Goal: Task Accomplishment & Management: Manage account settings

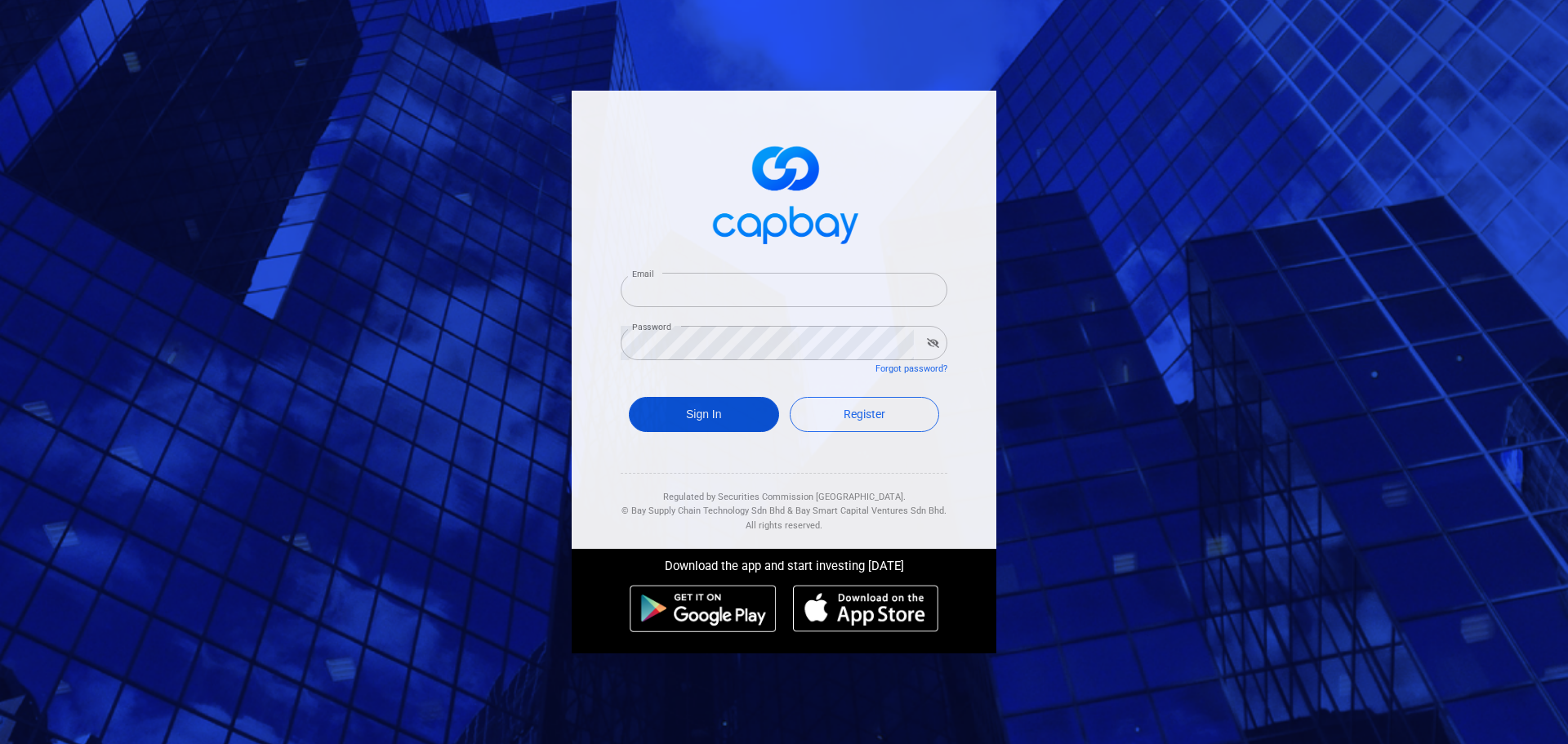
type input "[EMAIL_ADDRESS][DOMAIN_NAME]"
click at [740, 406] on button "Sign In" at bounding box center [703, 415] width 150 height 35
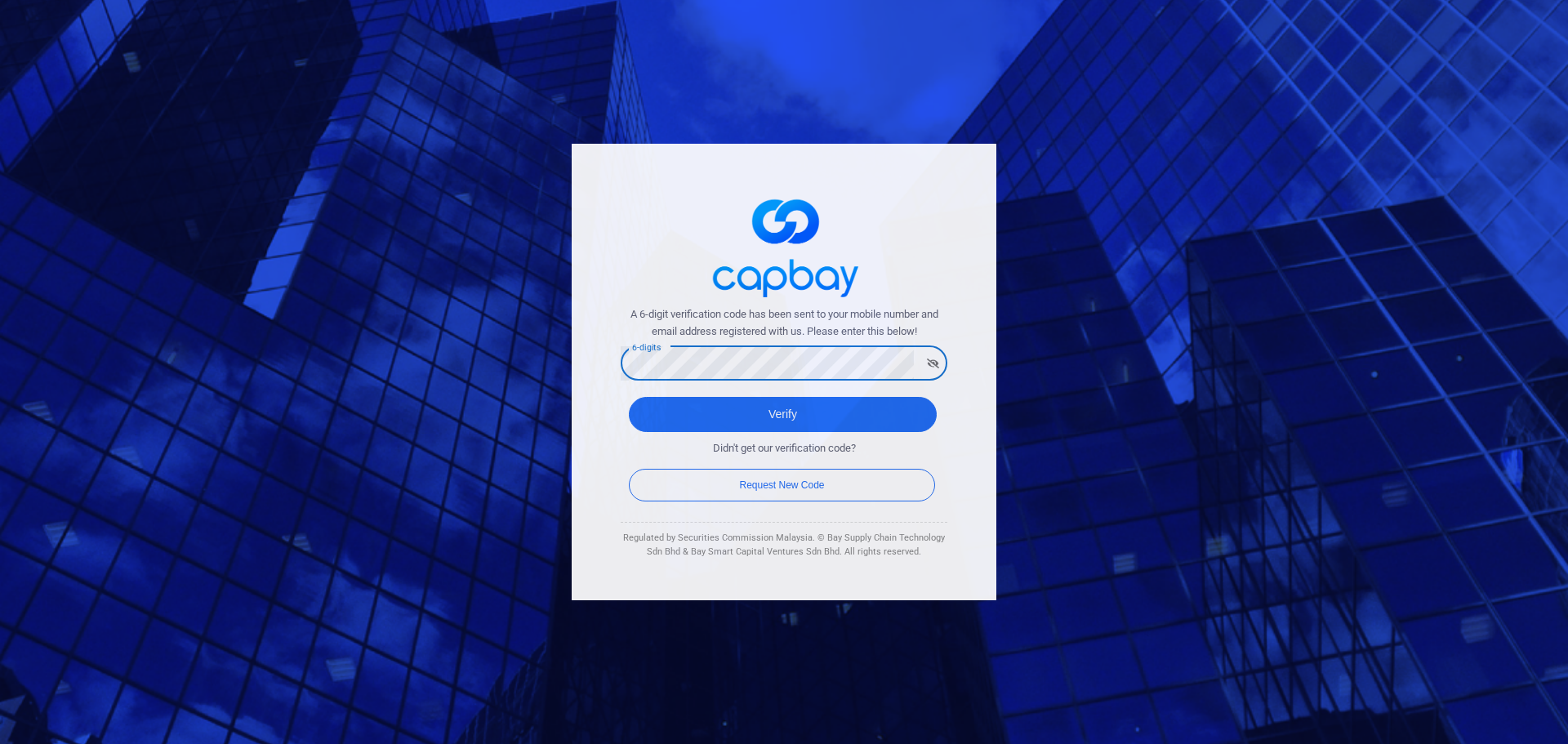
click at [629, 397] on button "Verify" at bounding box center [782, 415] width 308 height 35
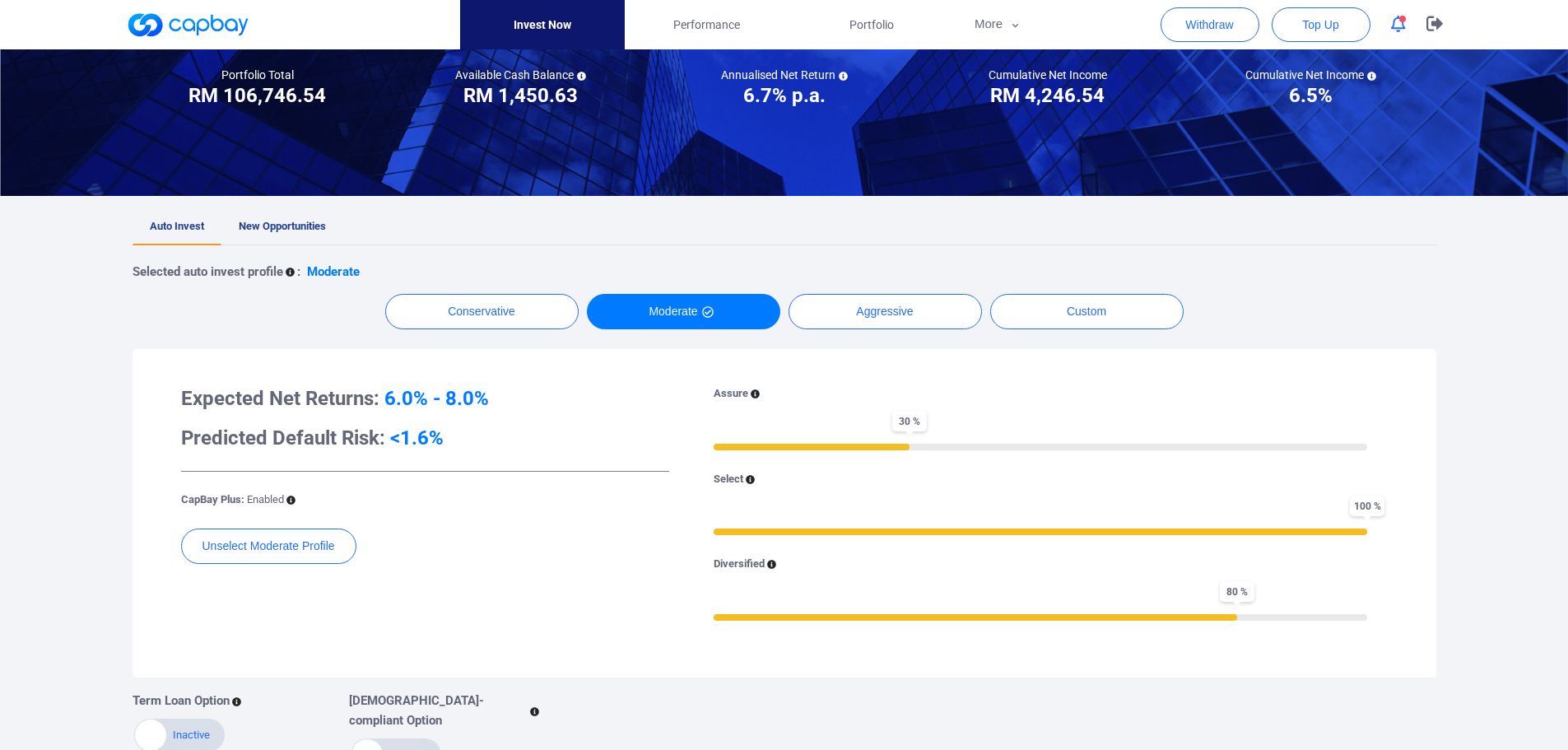
scroll to position [247, 0]
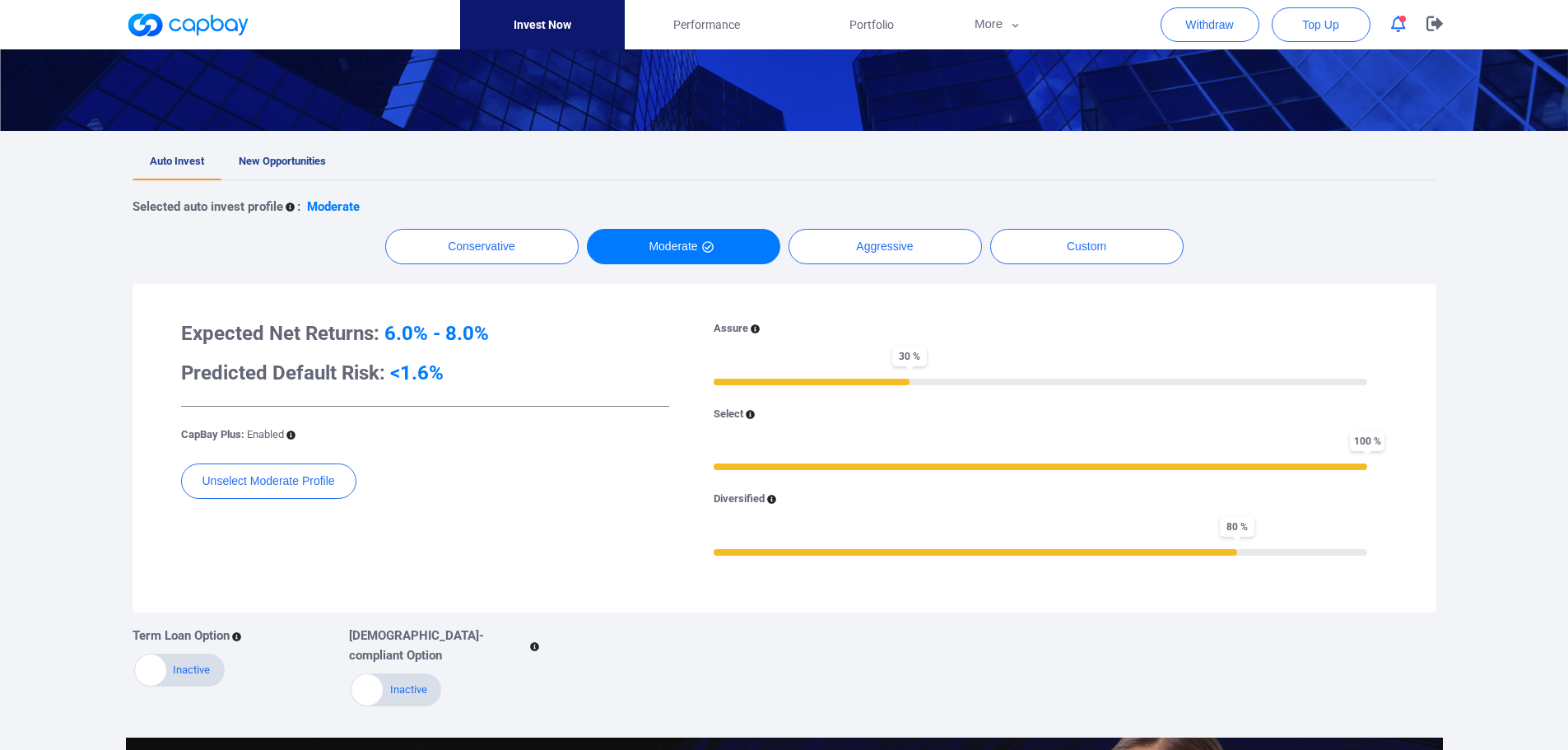
click at [1396, 20] on icon "button" at bounding box center [1399, 24] width 15 height 18
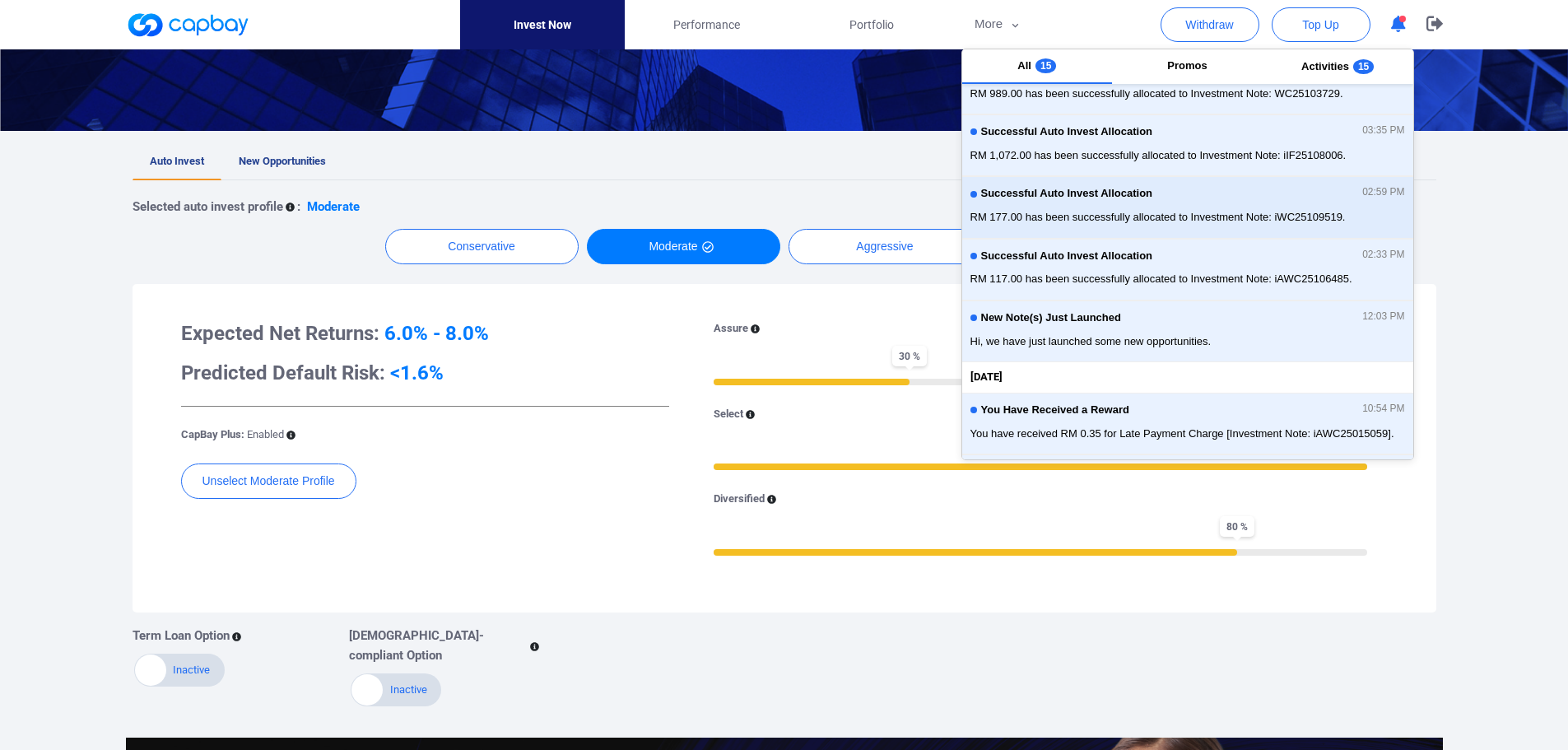
scroll to position [0, 0]
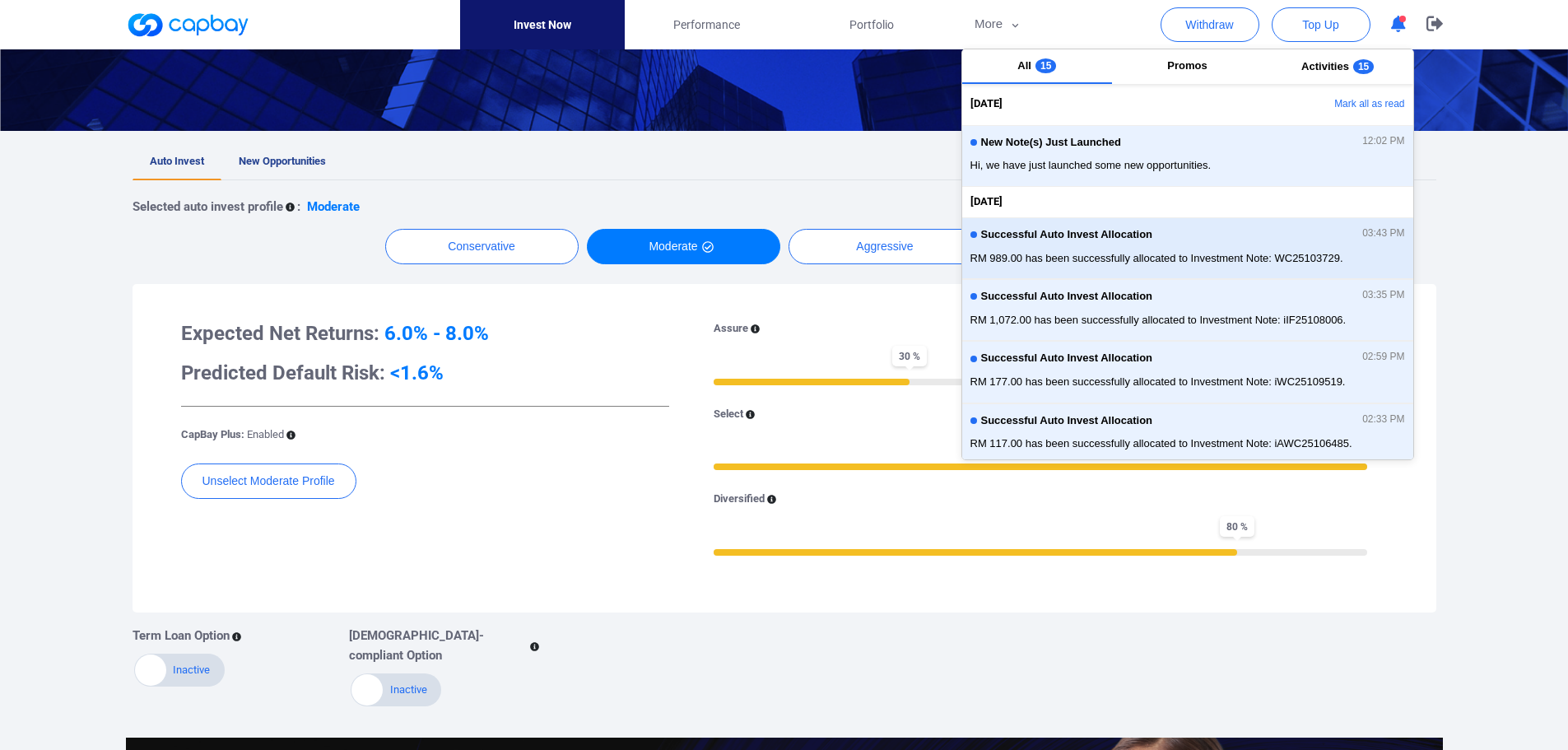
click at [1097, 246] on div "Successful Auto Invest Allocation 03:43 PM" at bounding box center [1188, 237] width 435 height 18
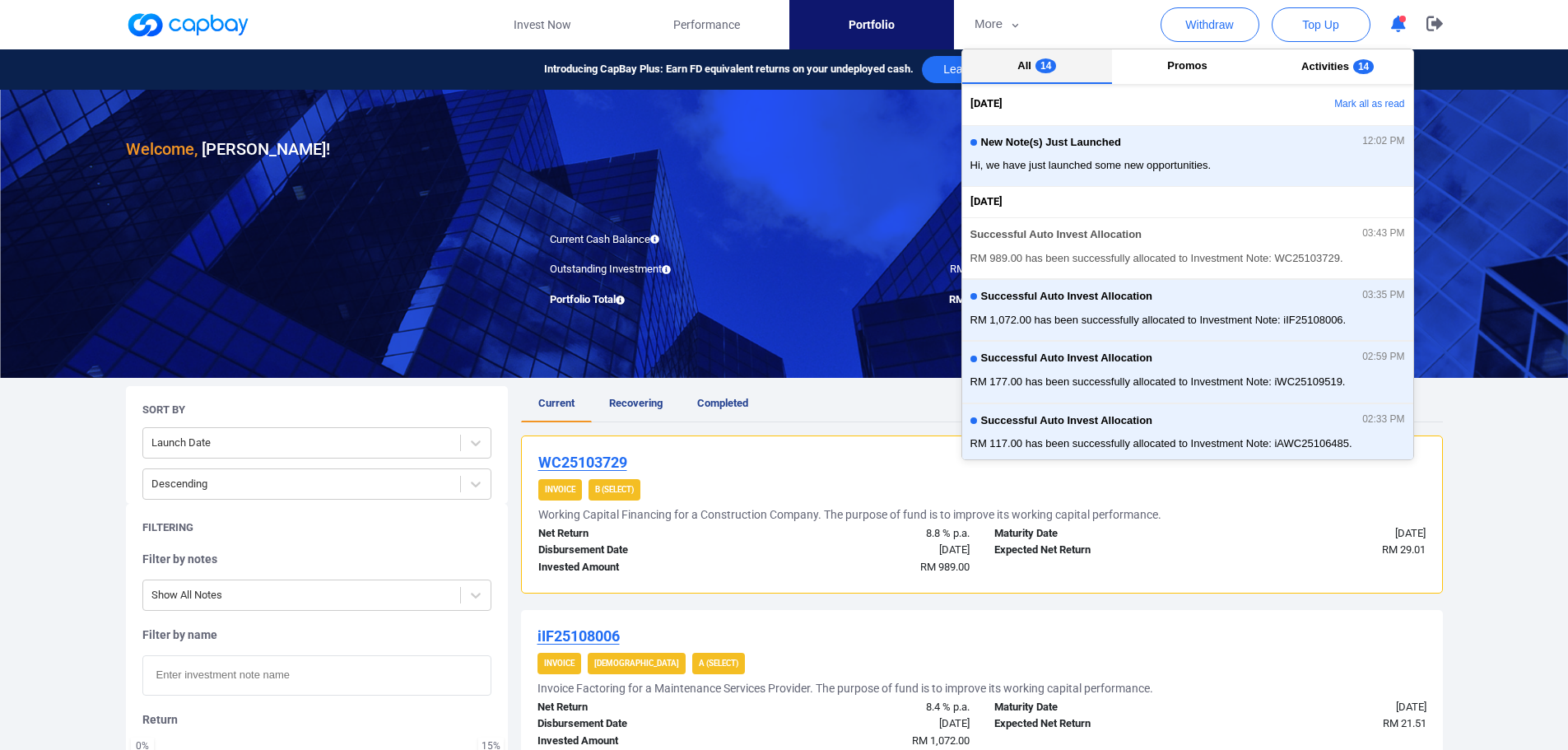
click at [1026, 67] on span "All" at bounding box center [1024, 65] width 14 height 13
click at [1399, 27] on icon "button" at bounding box center [1399, 24] width 15 height 18
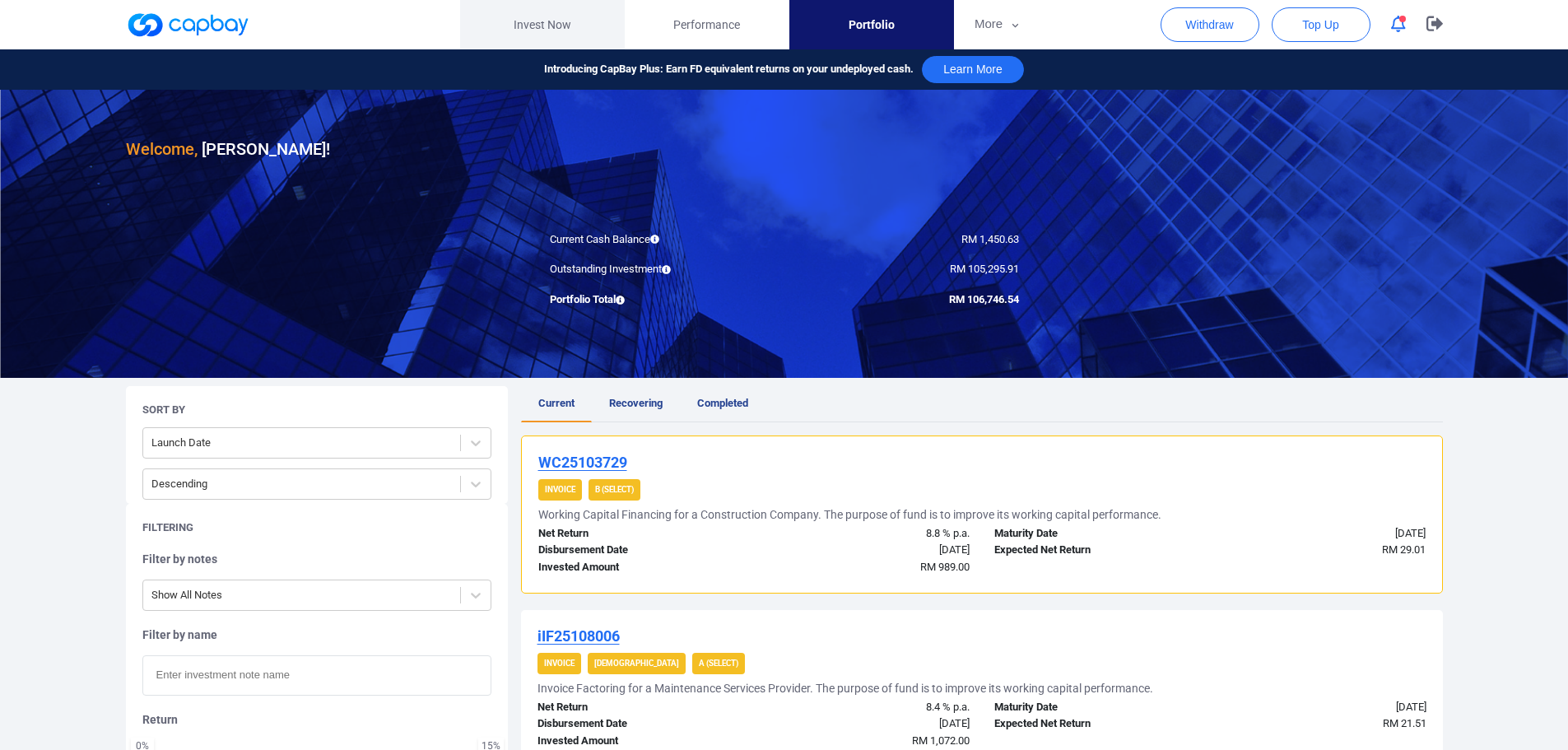
click at [569, 29] on link "Invest Now" at bounding box center [542, 24] width 165 height 49
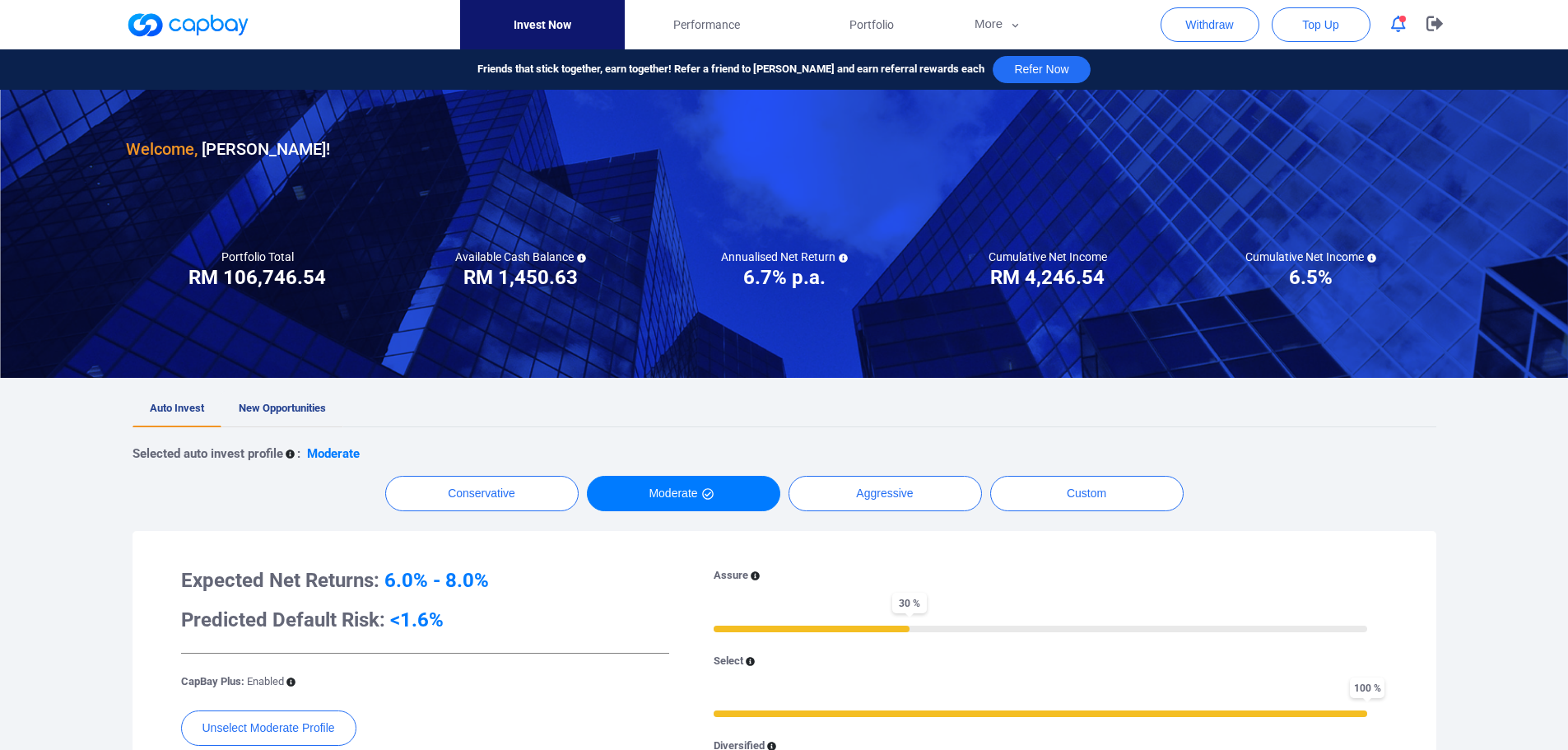
click at [299, 408] on span "New Opportunities" at bounding box center [283, 408] width 87 height 13
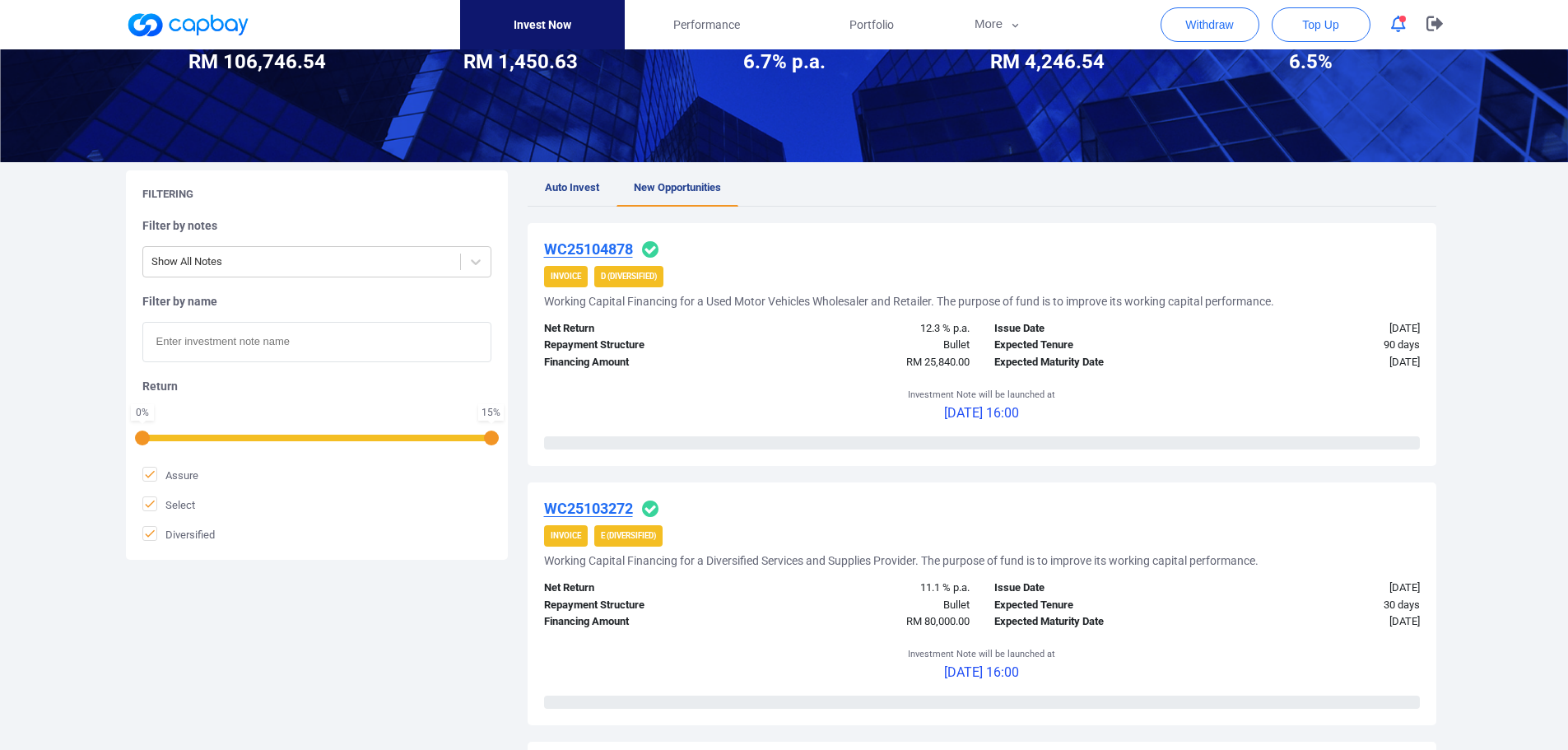
scroll to position [247, 0]
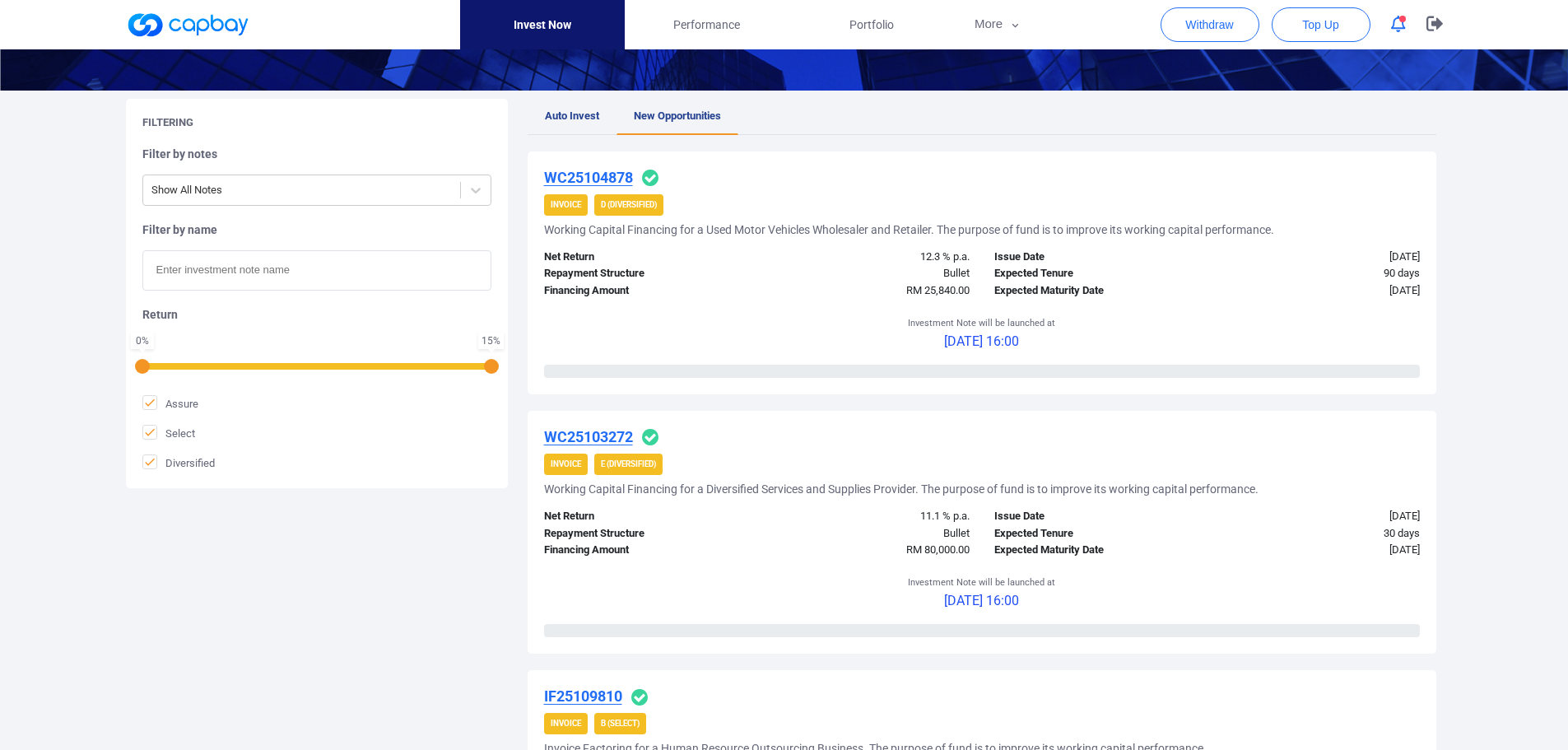
click at [629, 440] on u "WC25103272" at bounding box center [588, 436] width 89 height 18
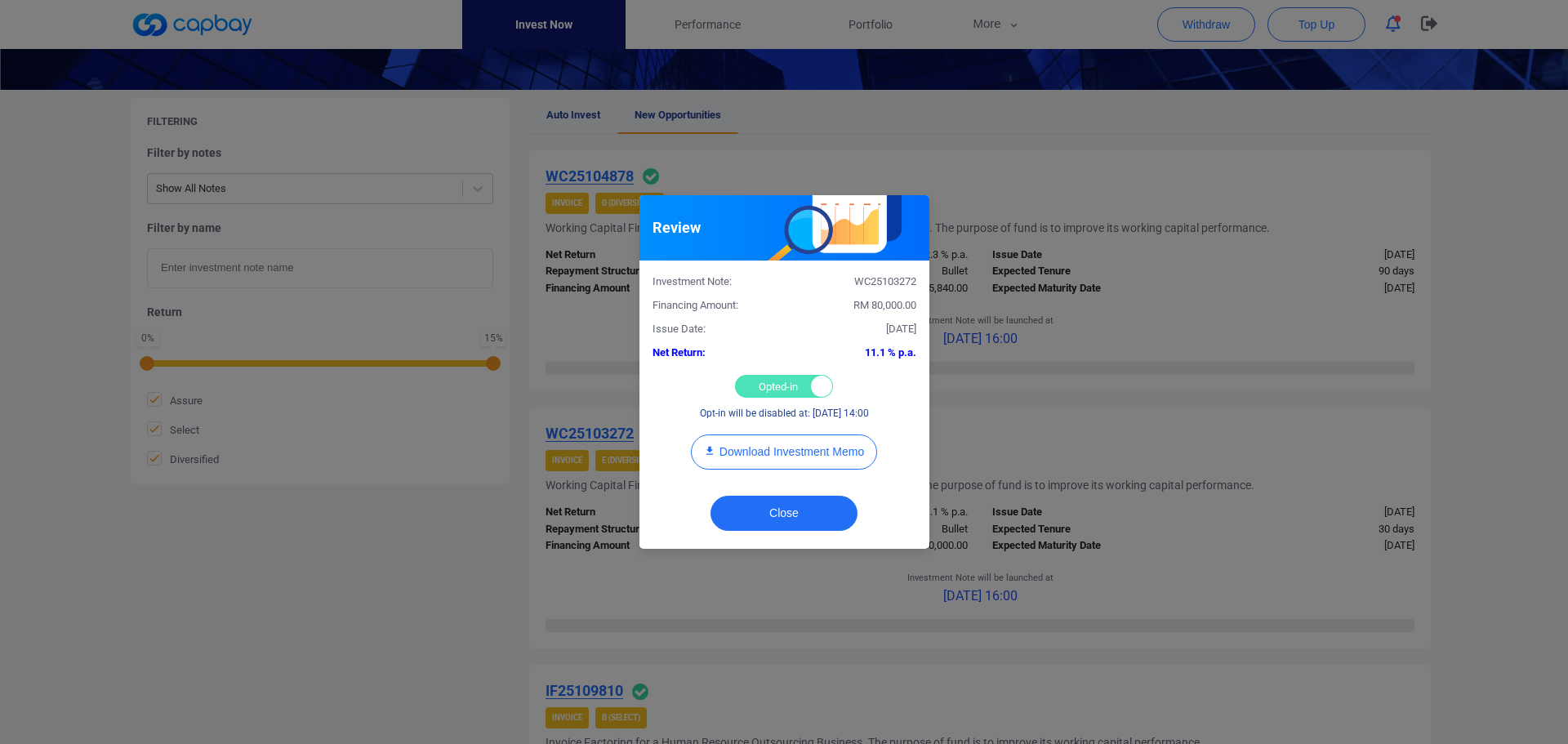
click at [787, 384] on div "Opted-in Opted-out" at bounding box center [784, 387] width 98 height 23
checkbox input "false"
click at [818, 502] on button "Close" at bounding box center [784, 513] width 147 height 35
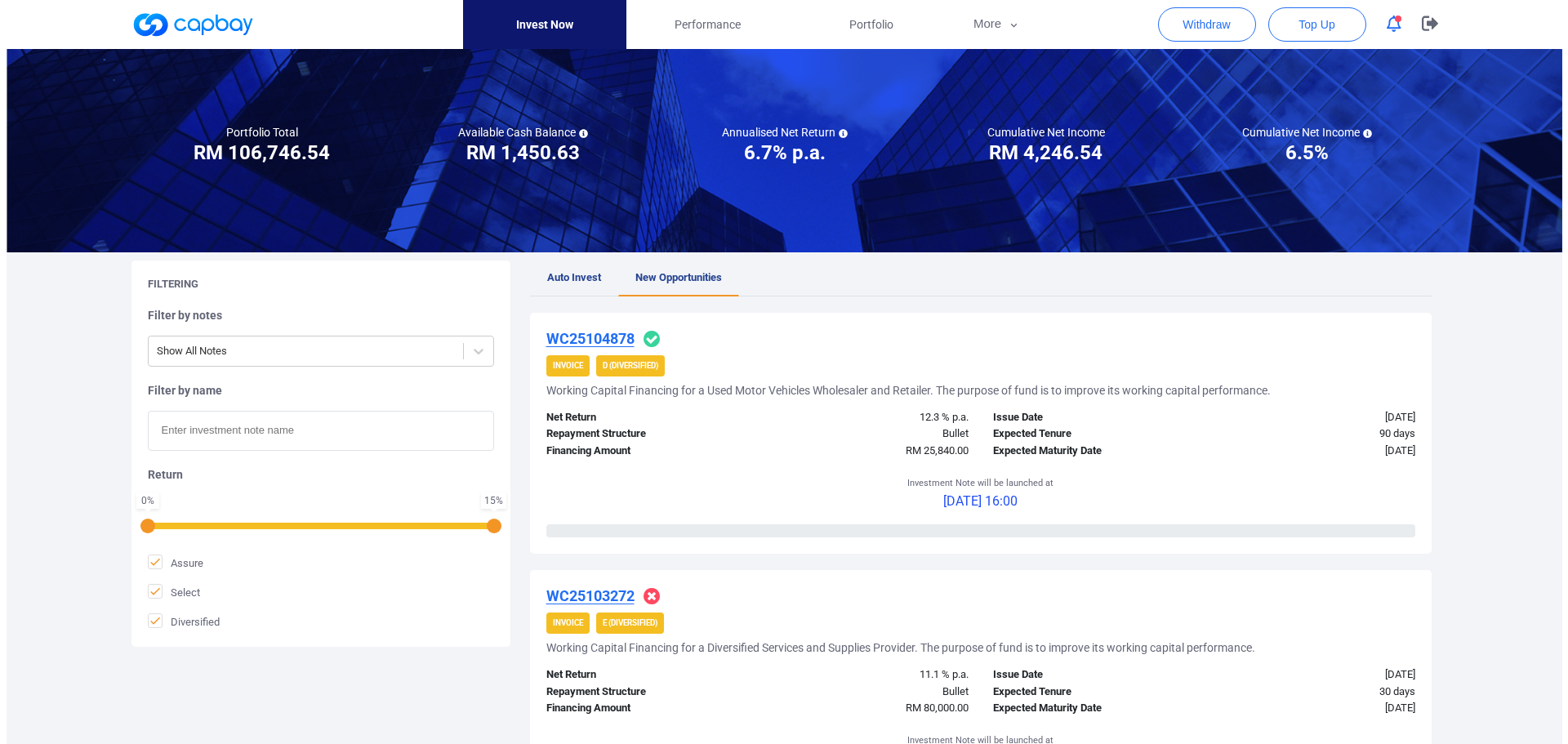
scroll to position [81, 0]
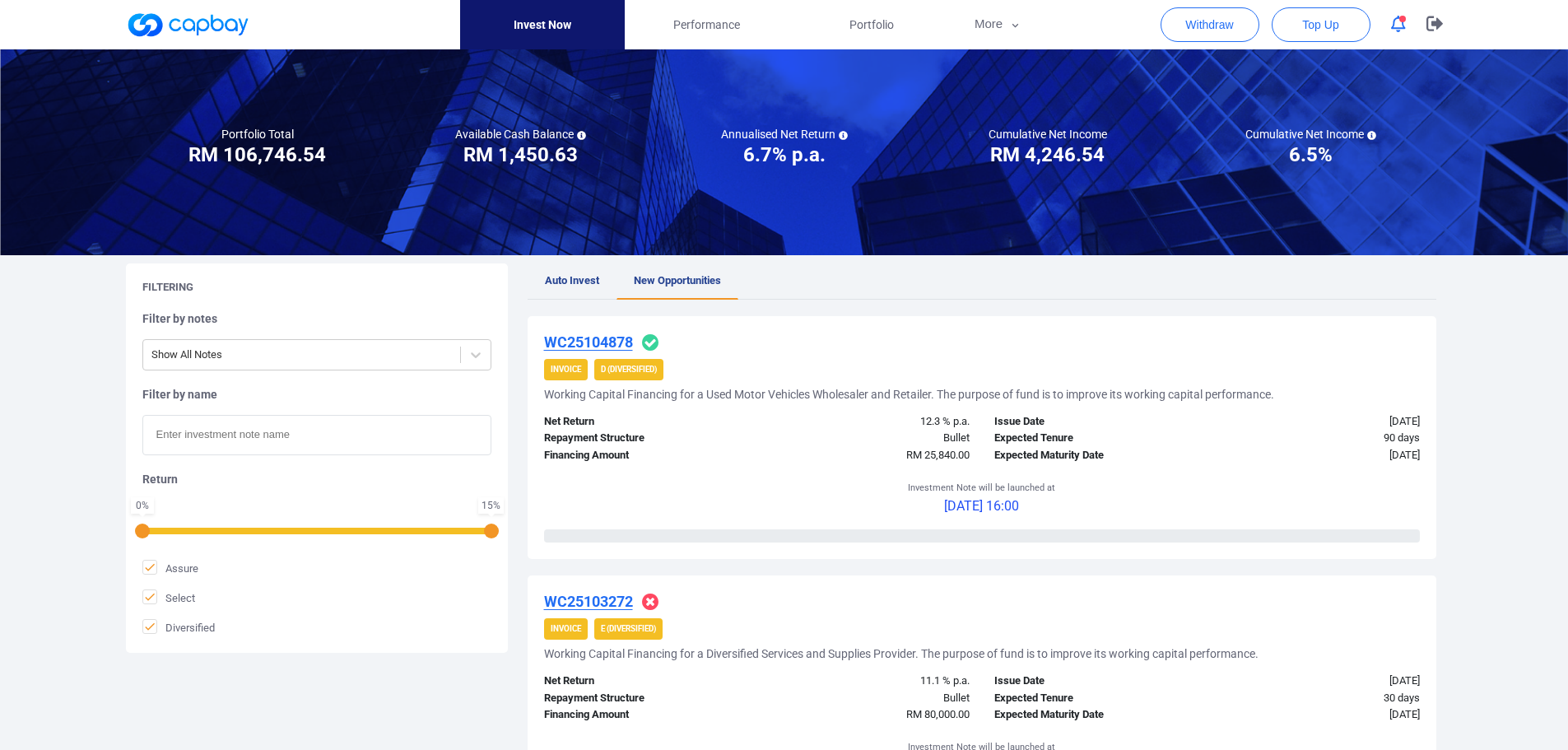
click at [614, 346] on u "WC25104878" at bounding box center [588, 342] width 89 height 18
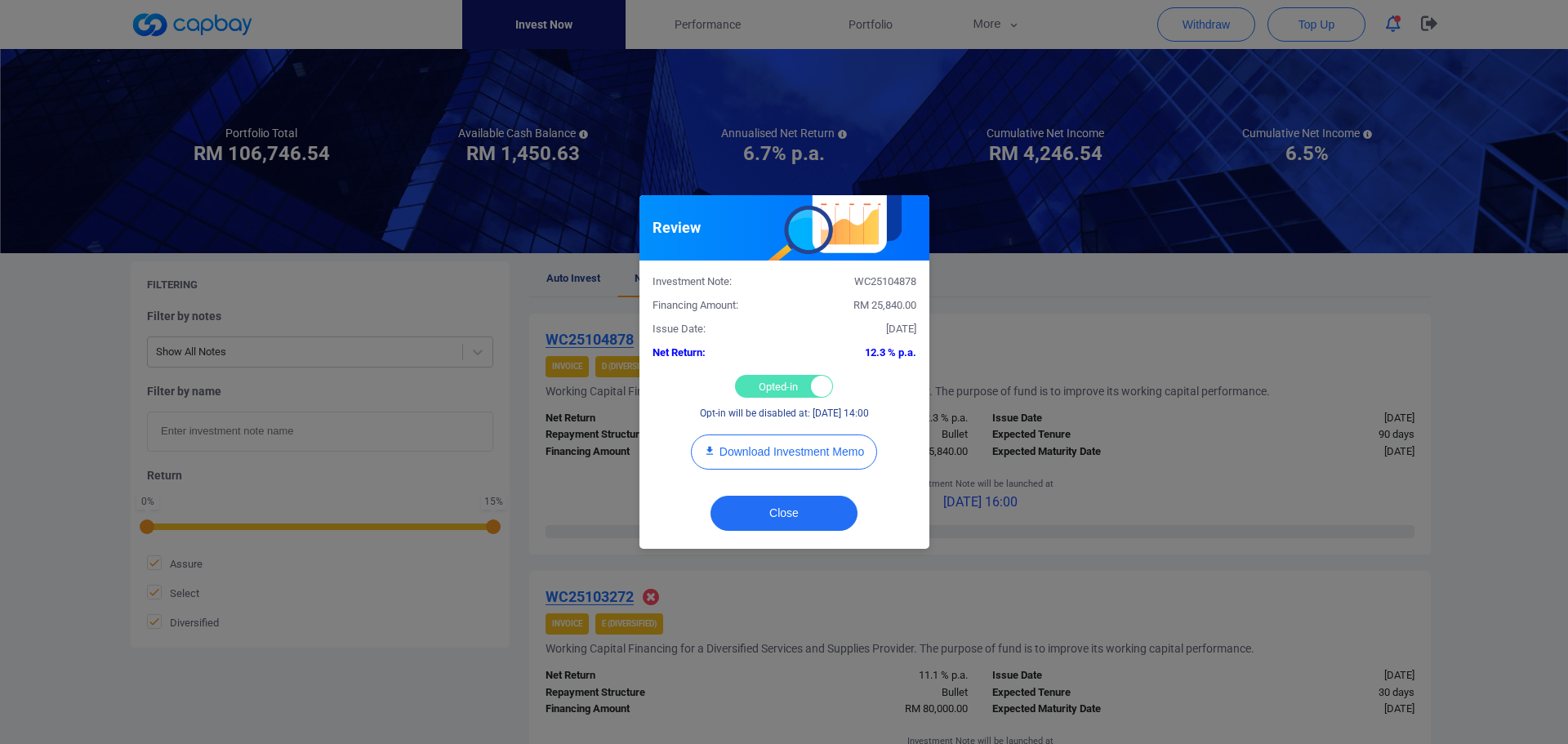
click at [767, 390] on div "Opted-in Opted-out" at bounding box center [784, 387] width 98 height 23
checkbox input "false"
click at [1239, 447] on div "Review Investment Note: WC25104878 Financing Amount: RM 25,840.00 Issue Date: […" at bounding box center [784, 372] width 1568 height 744
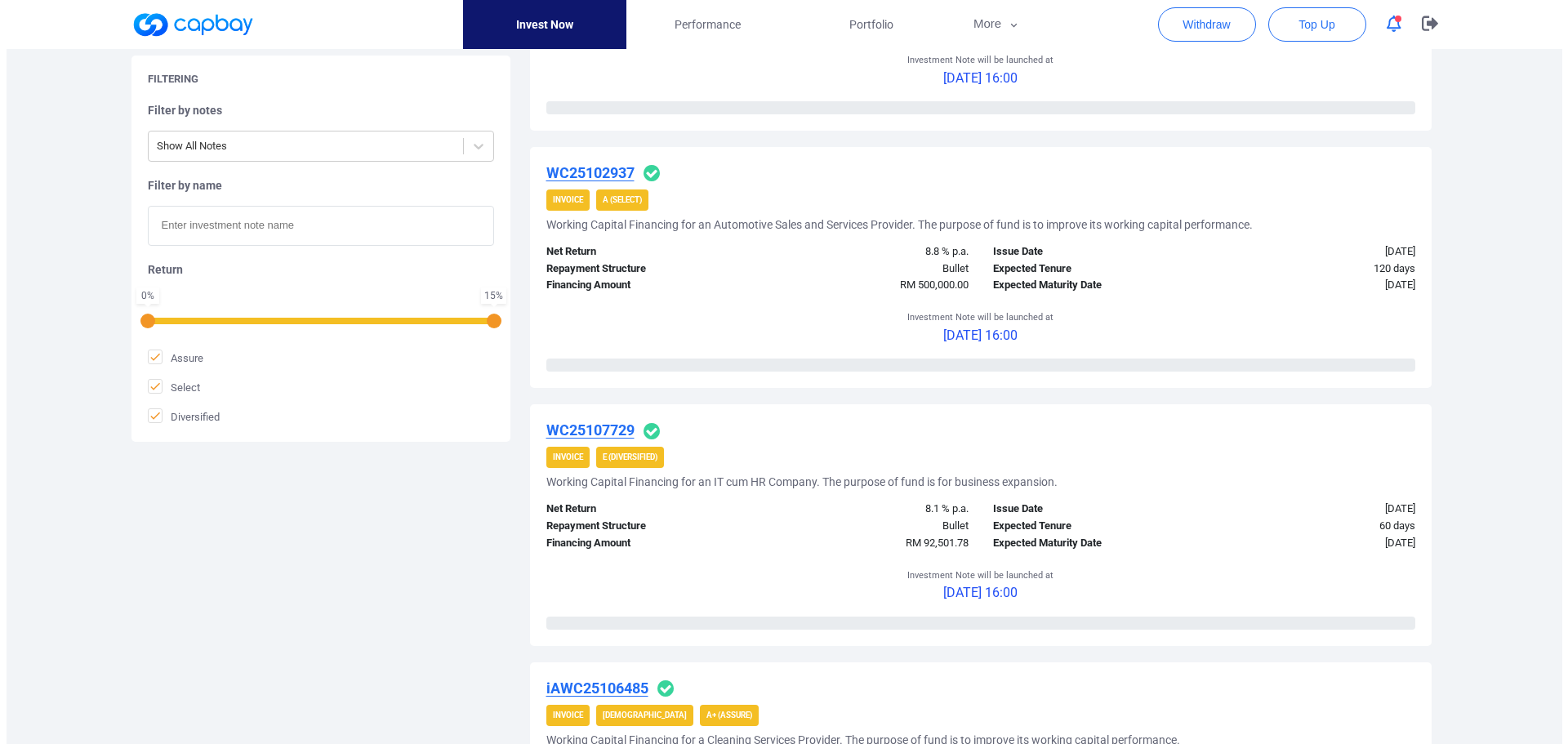
scroll to position [1307, 0]
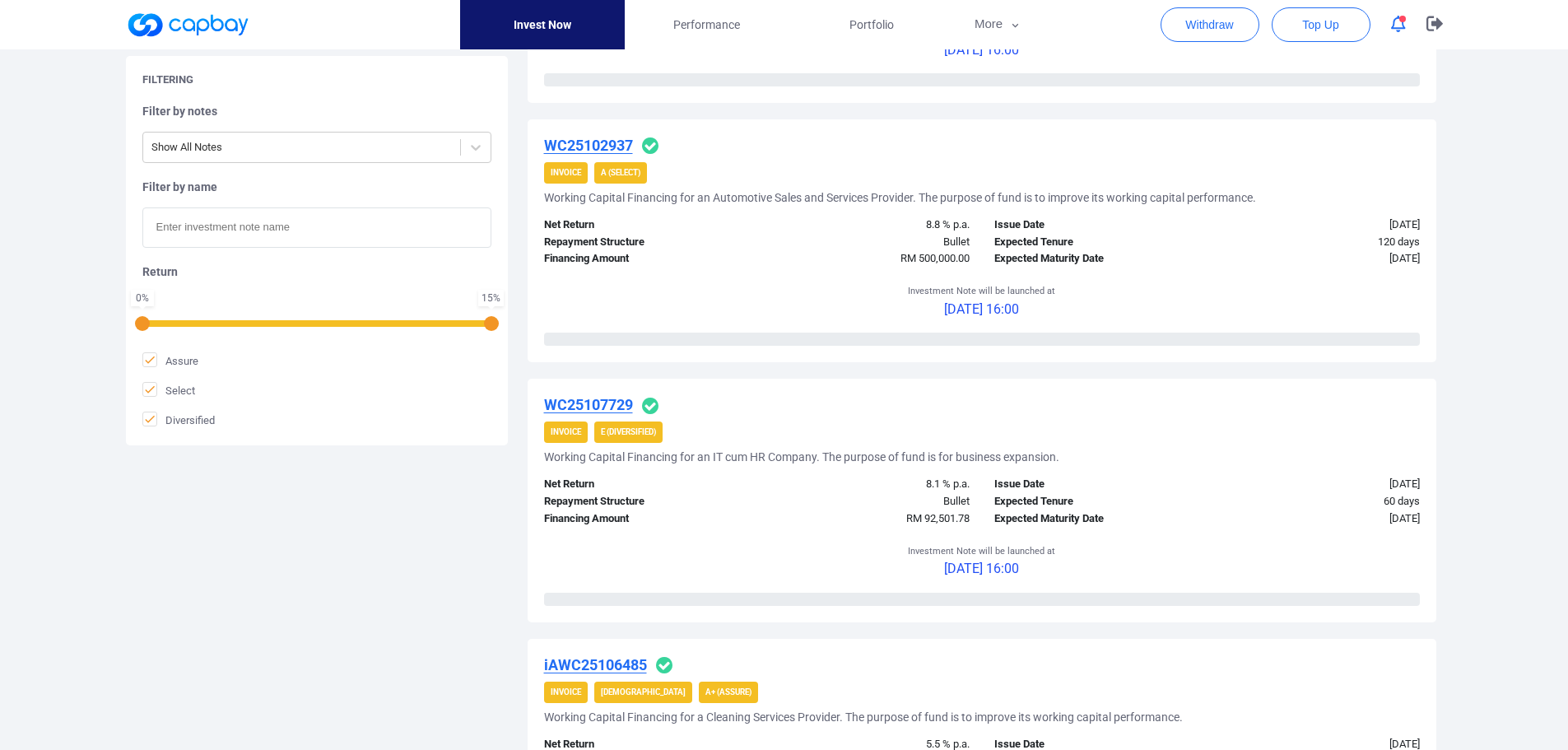
click at [592, 404] on u "WC25107729" at bounding box center [588, 405] width 89 height 18
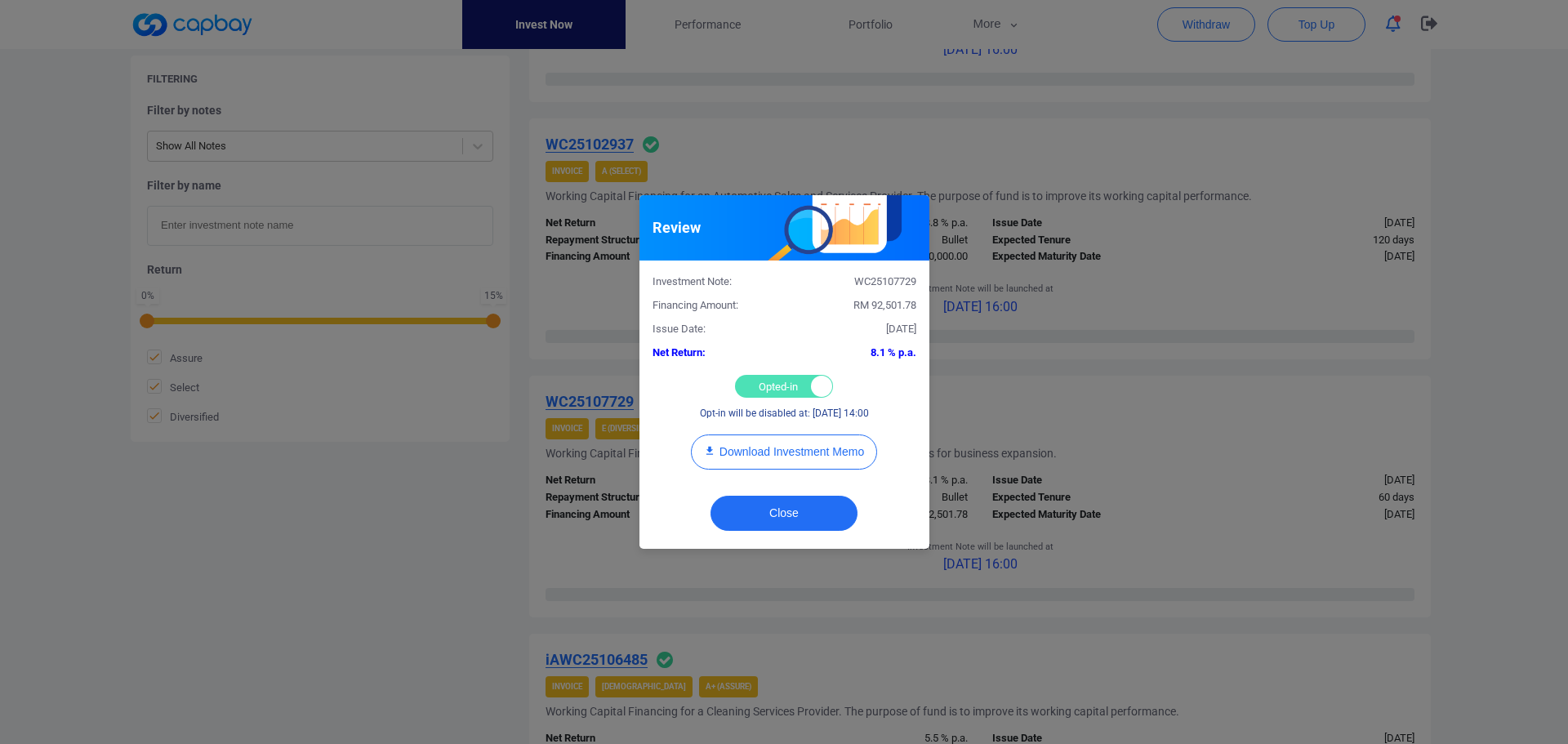
click at [745, 390] on div "Opted-in Opted-out" at bounding box center [784, 387] width 98 height 23
checkbox input "false"
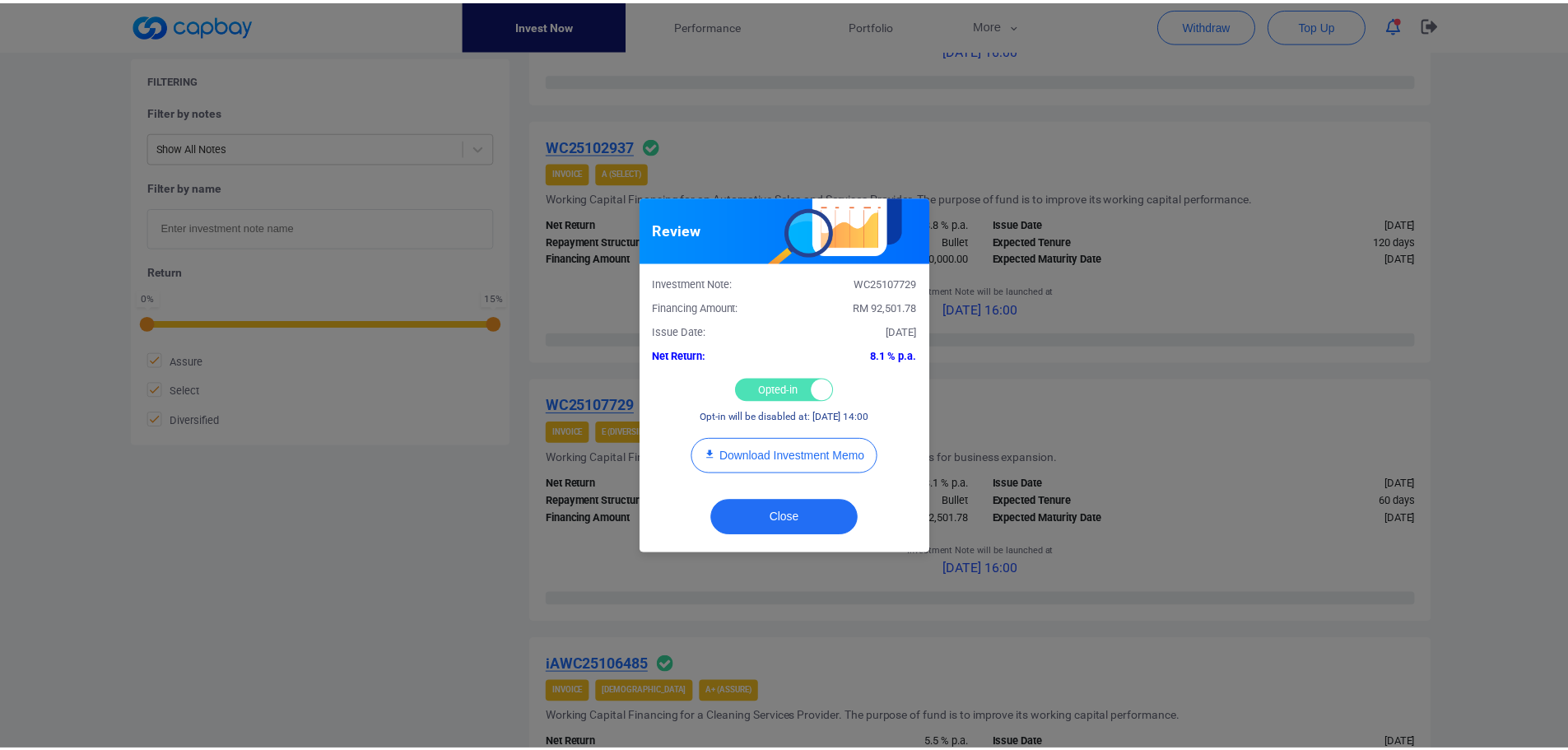
scroll to position [672, 0]
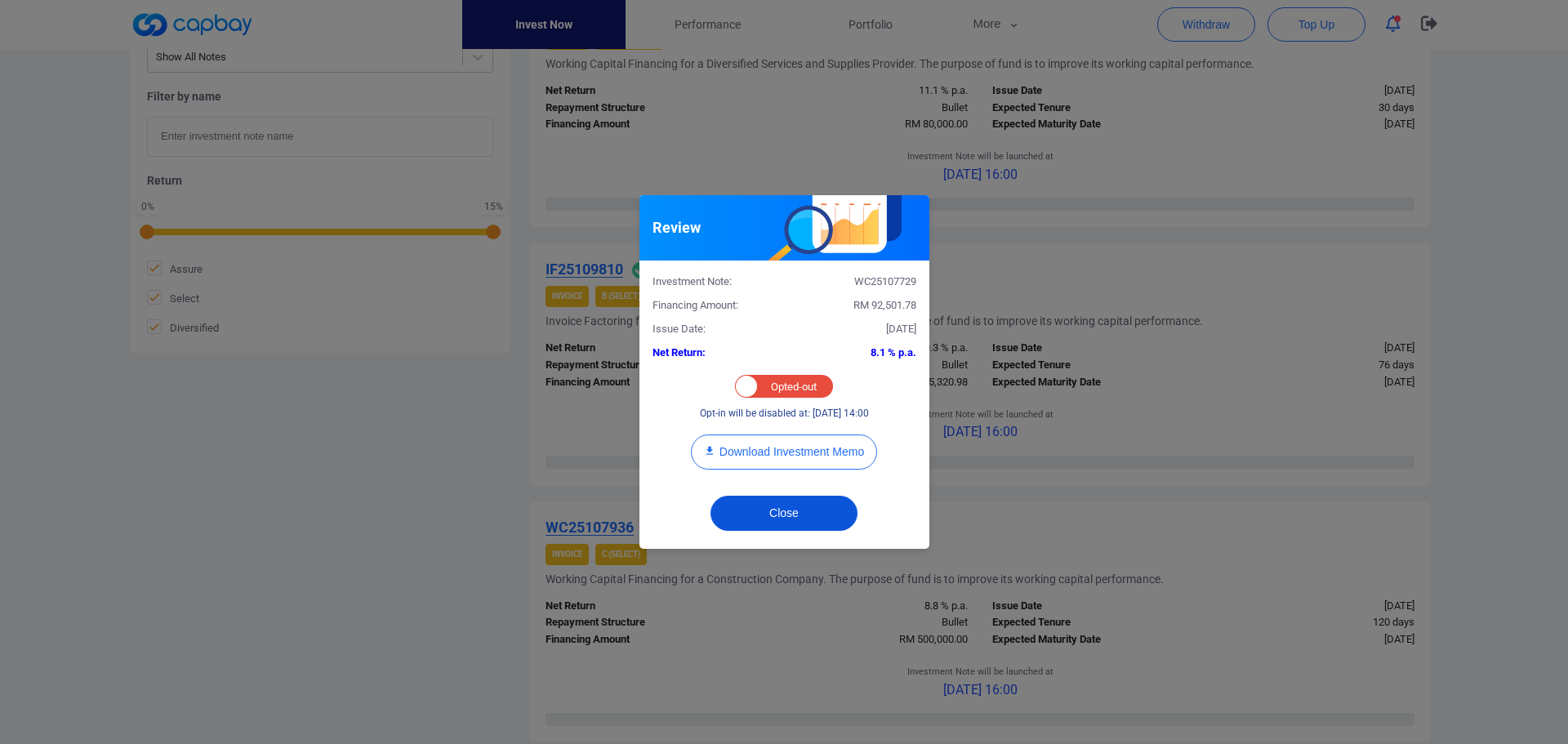
click at [820, 523] on button "Close" at bounding box center [784, 513] width 147 height 35
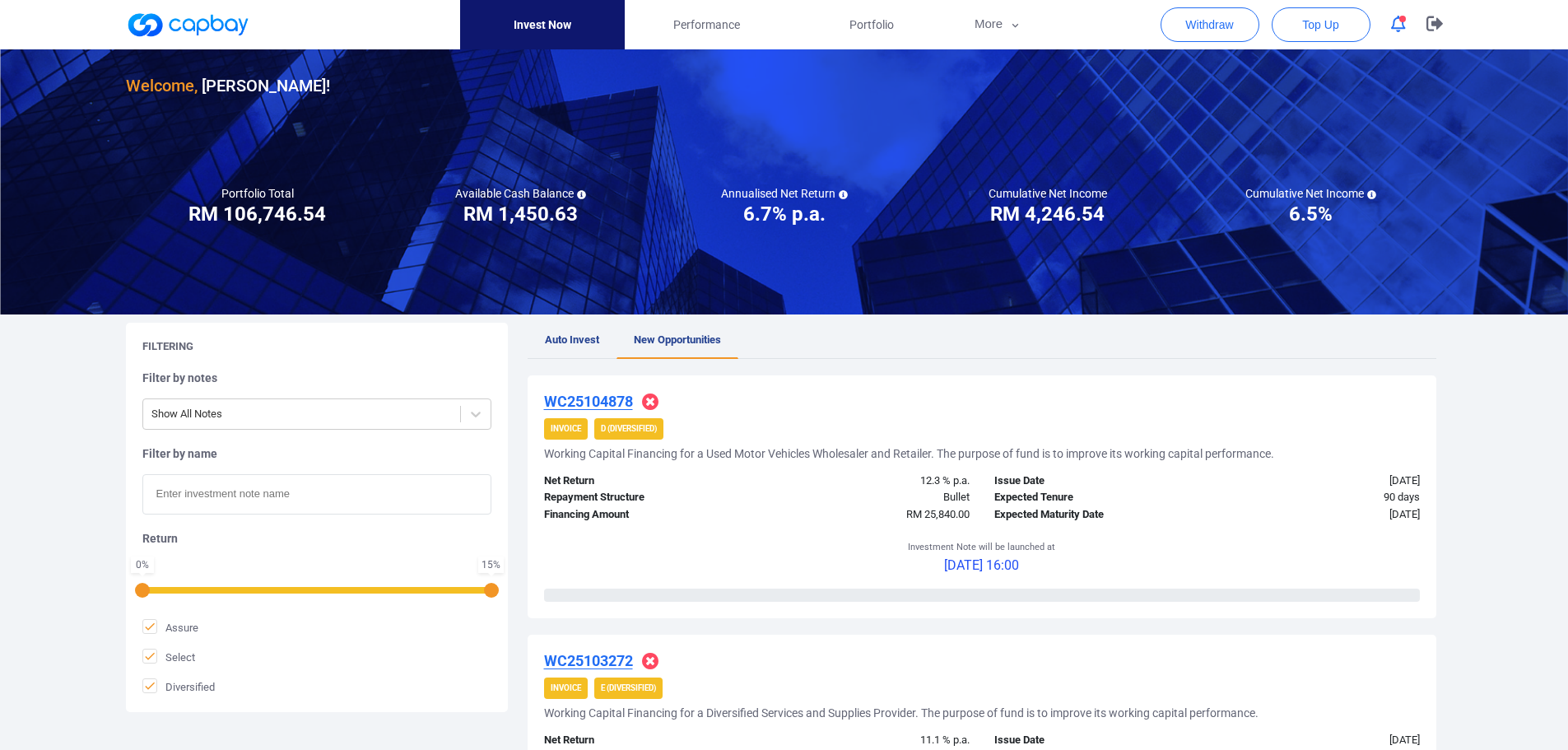
scroll to position [13, 0]
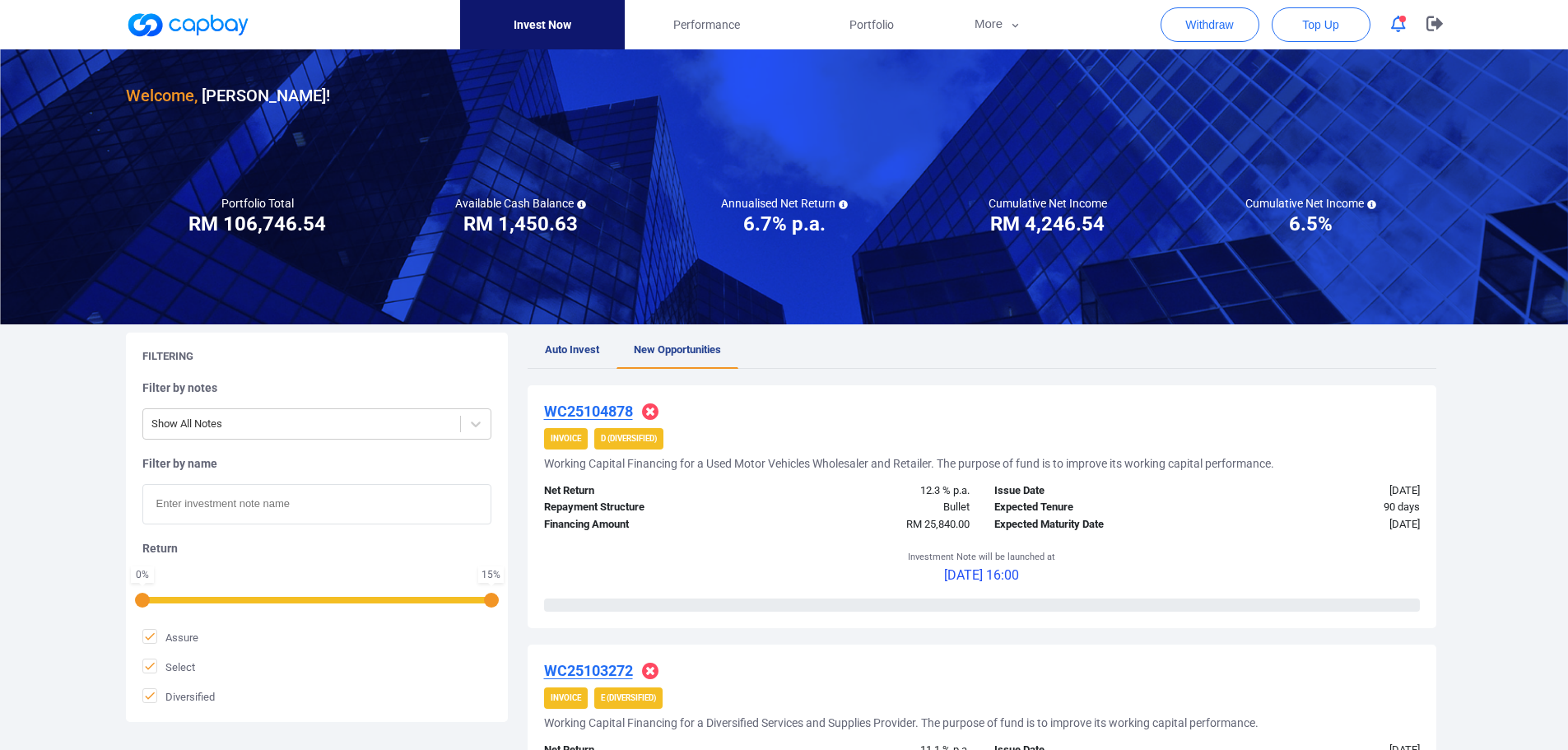
click at [1403, 24] on icon "button" at bounding box center [1399, 24] width 15 height 18
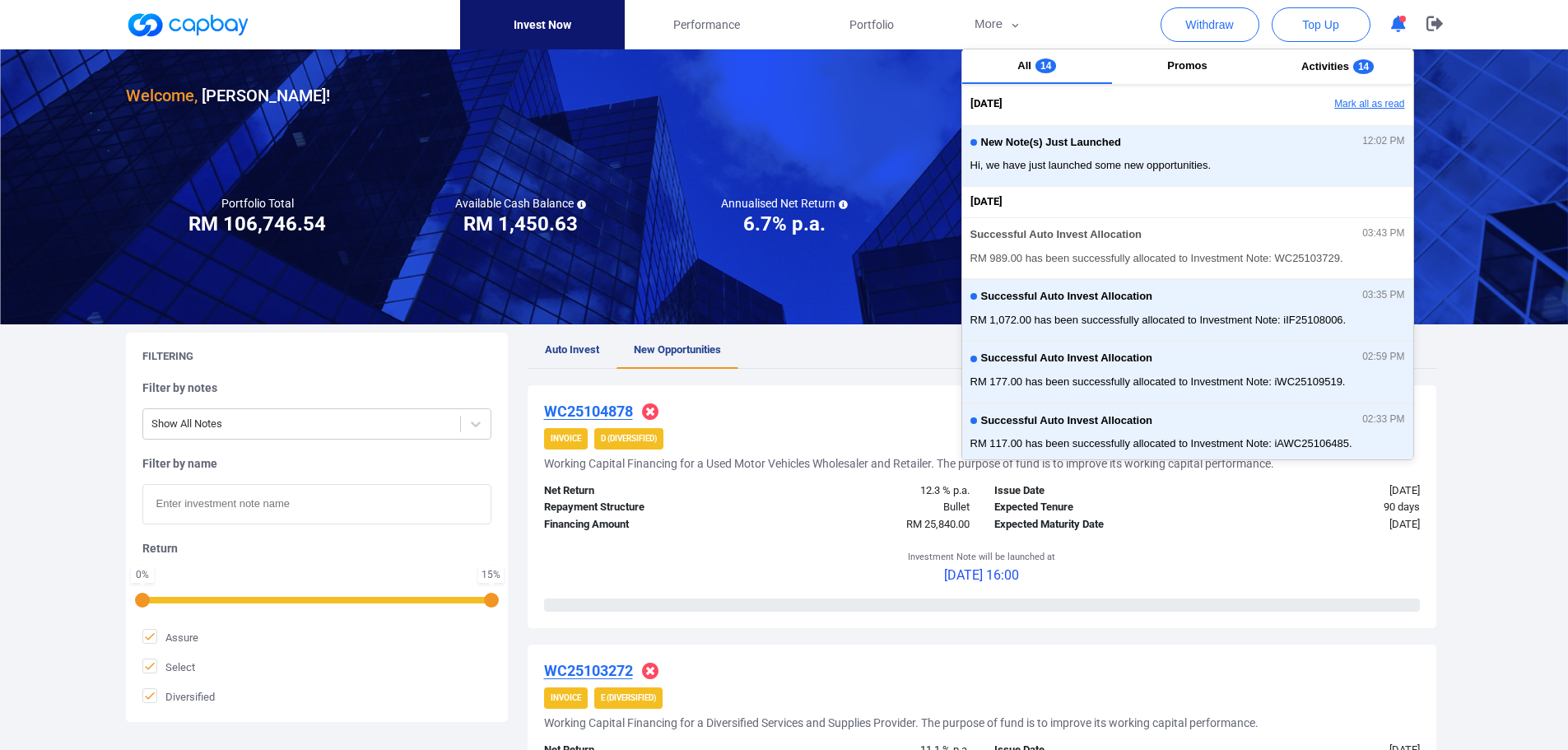
click at [1358, 99] on button "Mark all as read" at bounding box center [1324, 104] width 177 height 28
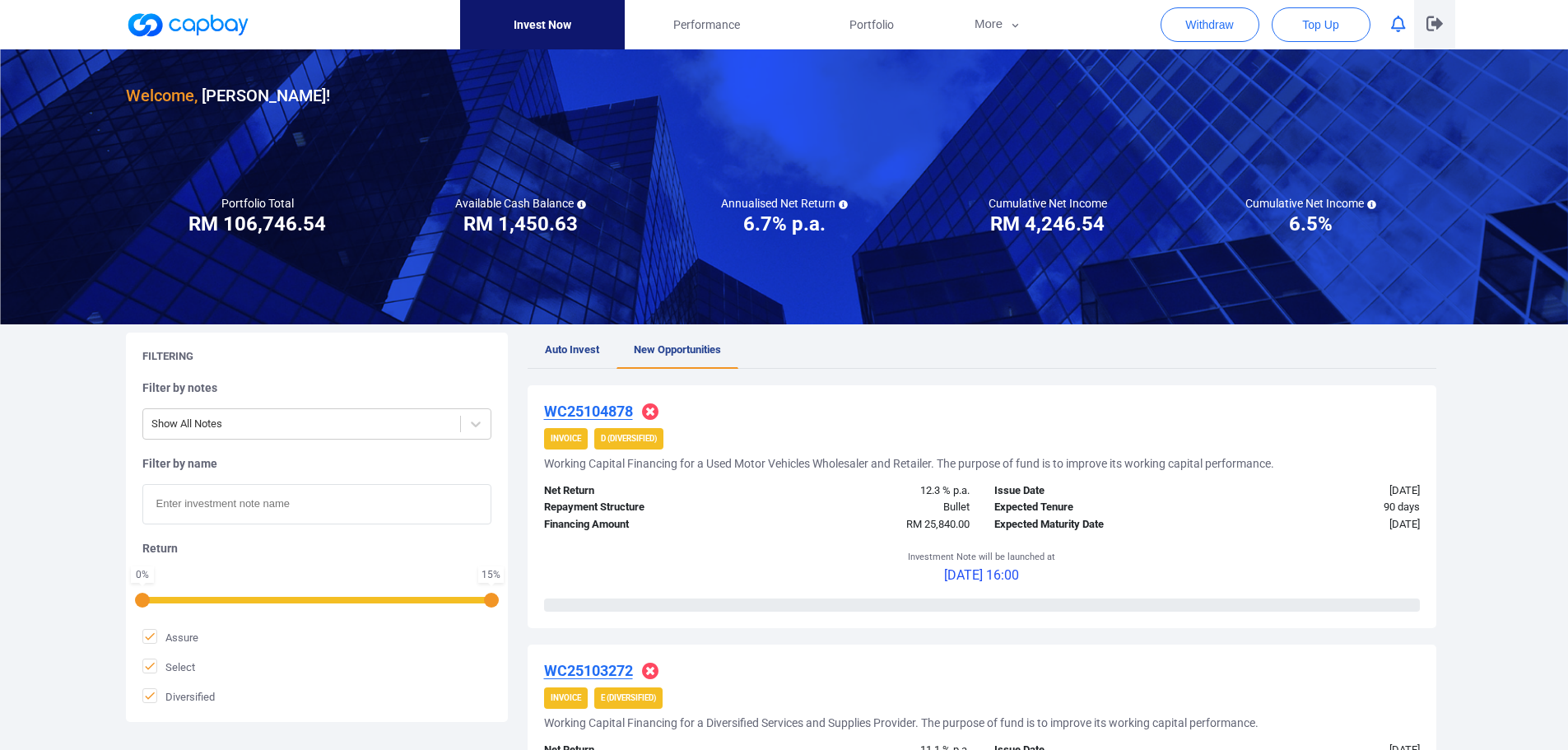
click at [1442, 23] on icon "button" at bounding box center [1435, 23] width 17 height 16
